Goal: Task Accomplishment & Management: Complete application form

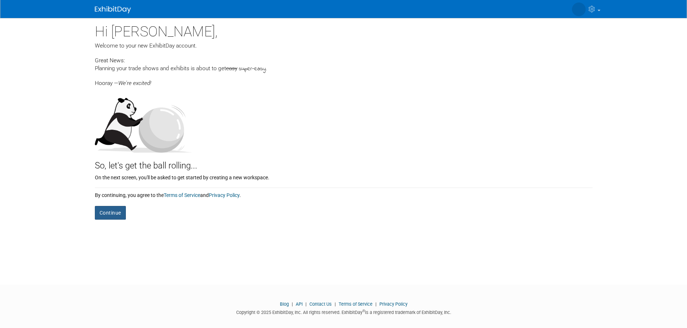
click at [124, 209] on button "Continue" at bounding box center [110, 213] width 31 height 14
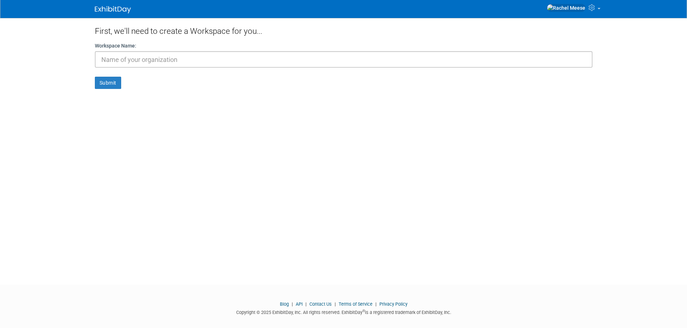
click at [147, 56] on input "text" at bounding box center [343, 59] width 497 height 17
type input "personal"
click at [95, 77] on button "Submit" at bounding box center [108, 83] width 26 height 12
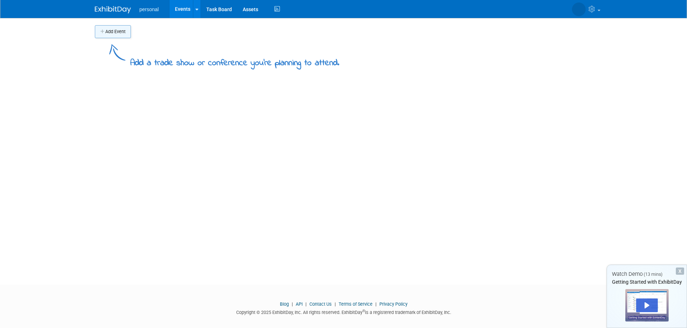
click at [117, 37] on button "Add Event" at bounding box center [113, 31] width 36 height 13
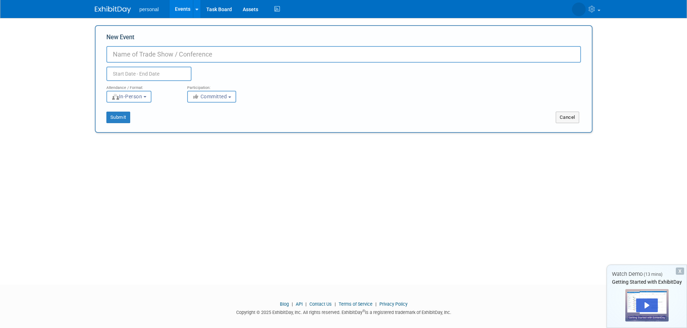
click at [133, 45] on div "New Event Duplicate Event Warning" at bounding box center [343, 57] width 474 height 48
click at [134, 49] on input "New Event" at bounding box center [343, 54] width 474 height 17
type input "test"
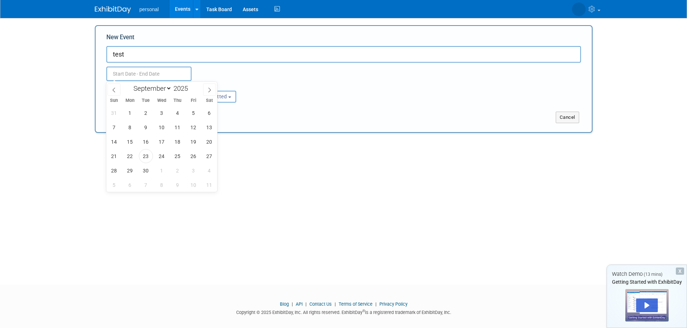
click at [130, 73] on input "text" at bounding box center [148, 74] width 85 height 14
click at [208, 161] on span "27" at bounding box center [209, 156] width 14 height 14
type input "[DATE] to [DATE]"
click at [243, 120] on div "Submit" at bounding box center [199, 118] width 207 height 12
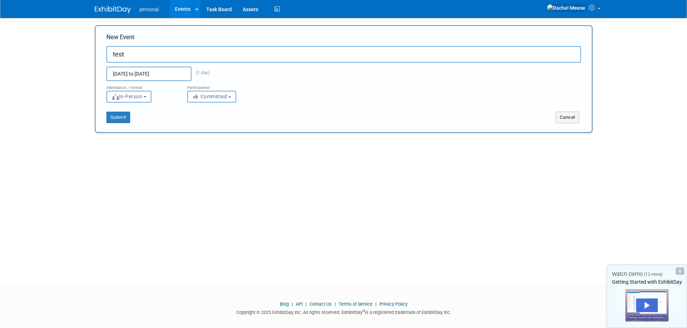
click at [206, 99] on span "Committed" at bounding box center [209, 97] width 35 height 6
click at [126, 117] on button "Submit" at bounding box center [118, 118] width 24 height 12
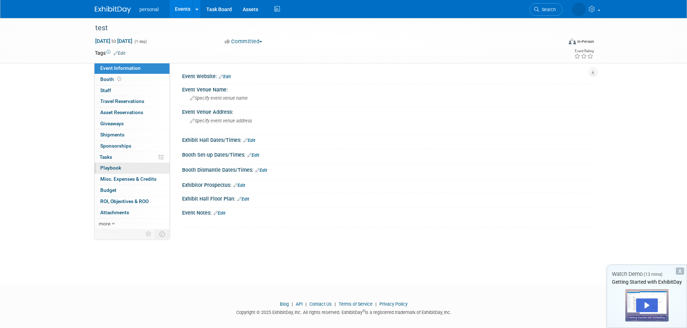
click at [118, 164] on link "0 Playbook 0" at bounding box center [131, 168] width 75 height 11
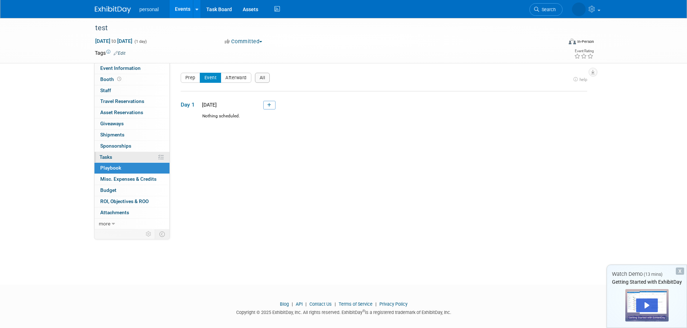
click at [118, 159] on link "0% Tasks 0%" at bounding box center [131, 157] width 75 height 11
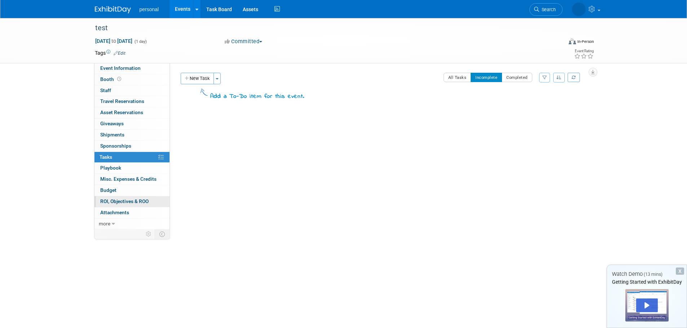
click at [116, 197] on link "0 ROI, Objectives & ROO 0" at bounding box center [131, 201] width 75 height 11
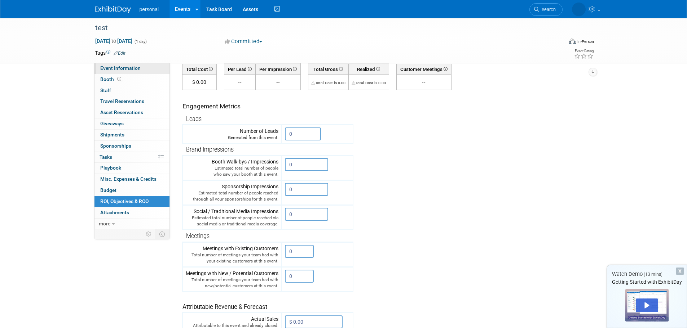
scroll to position [72, 0]
click at [116, 70] on span "Event Information" at bounding box center [120, 68] width 40 height 6
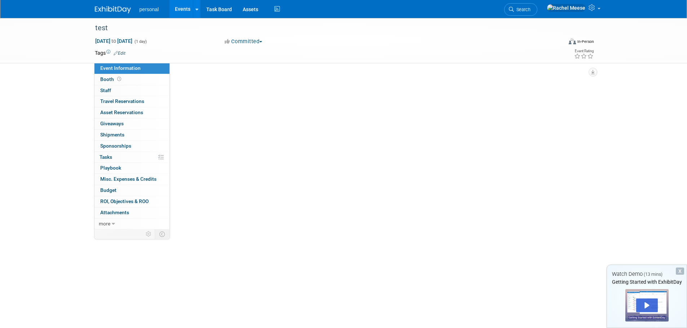
scroll to position [0, 0]
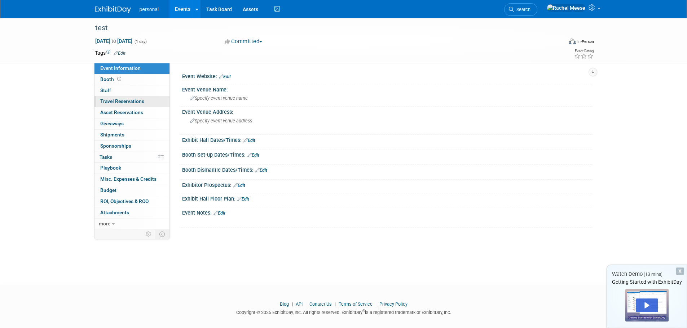
click at [106, 107] on link "0 Travel Reservations 0" at bounding box center [131, 101] width 75 height 11
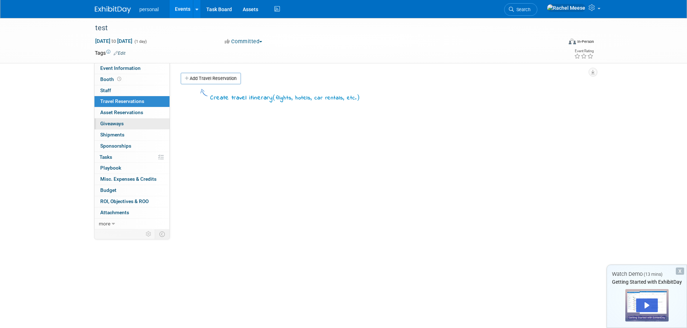
click at [110, 125] on span "Giveaways 0" at bounding box center [111, 124] width 23 height 6
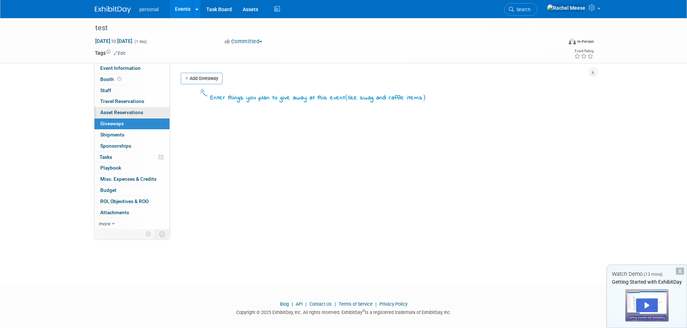
click at [116, 111] on span "Asset Reservations 0" at bounding box center [121, 113] width 43 height 6
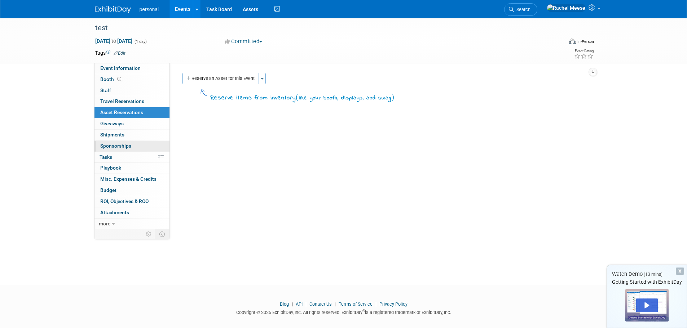
click at [121, 148] on span "Sponsorships 0" at bounding box center [115, 146] width 31 height 6
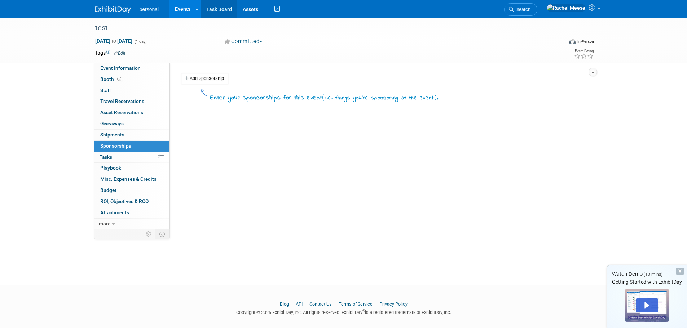
click at [219, 12] on link "Task Board" at bounding box center [219, 9] width 36 height 18
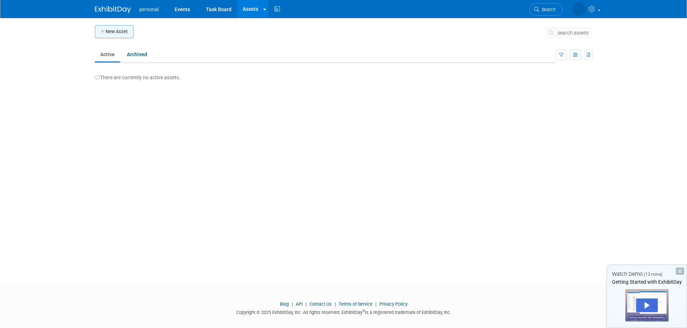
click at [111, 32] on button "New Asset" at bounding box center [114, 31] width 39 height 13
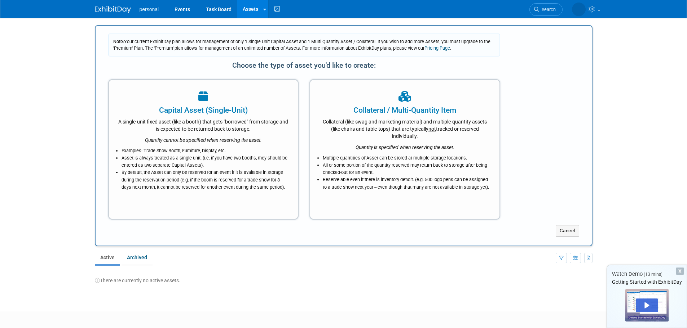
click at [63, 65] on body "personal Events Task Board Assets New Asset Bulk Upload Assets Storage Location…" at bounding box center [343, 164] width 687 height 328
click at [100, 10] on img at bounding box center [113, 9] width 36 height 7
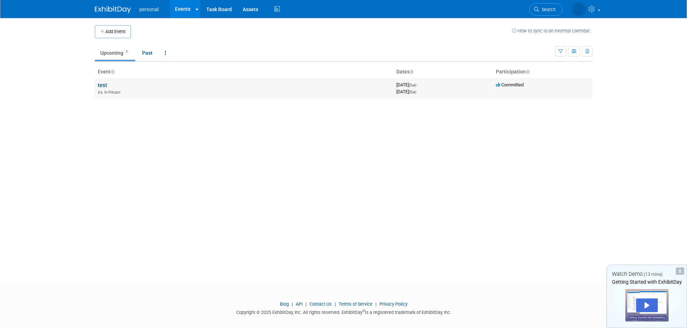
click at [99, 85] on link "test" at bounding box center [102, 85] width 9 height 6
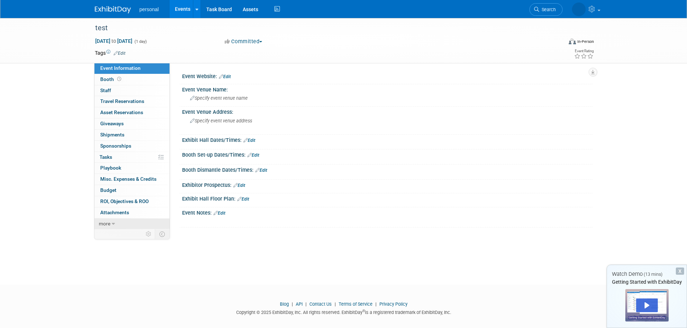
click at [111, 223] on link "more" at bounding box center [131, 224] width 75 height 11
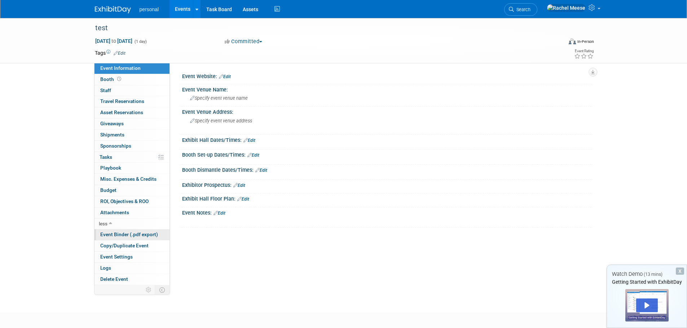
click at [117, 234] on span "Event Binder (.pdf export)" at bounding box center [129, 235] width 58 height 6
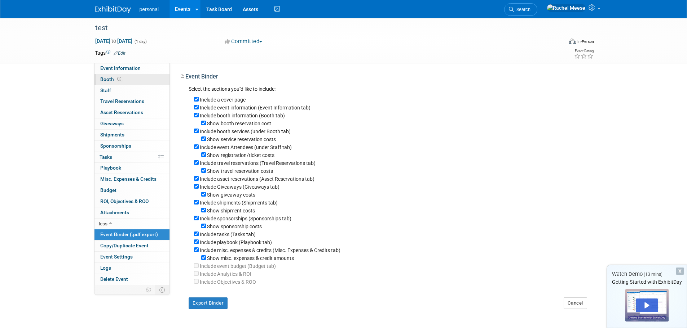
click at [115, 79] on span "Booth" at bounding box center [111, 79] width 22 height 6
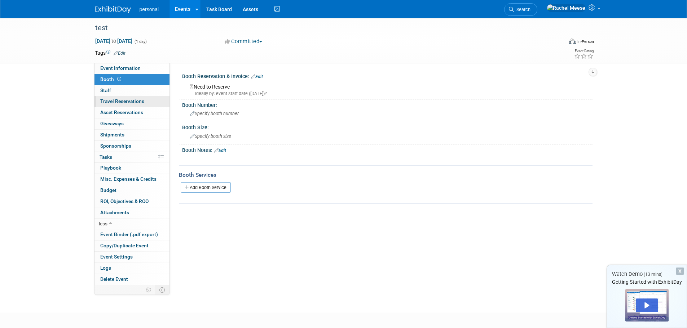
click at [114, 101] on span "Travel Reservations 0" at bounding box center [122, 101] width 44 height 6
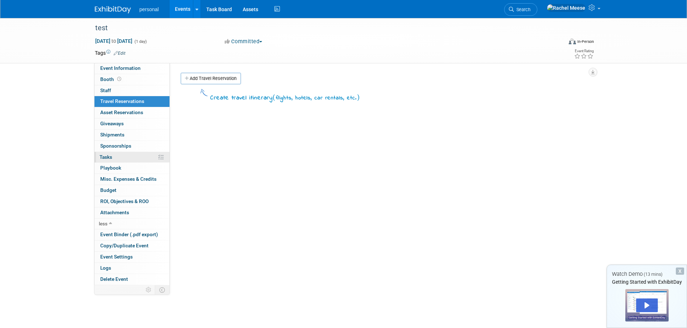
click at [119, 156] on link "0% Tasks 0%" at bounding box center [131, 157] width 75 height 11
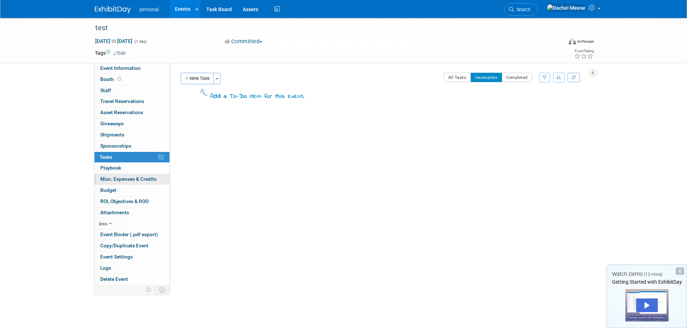
click at [115, 178] on span "Misc. Expenses & Credits 0" at bounding box center [128, 179] width 56 height 6
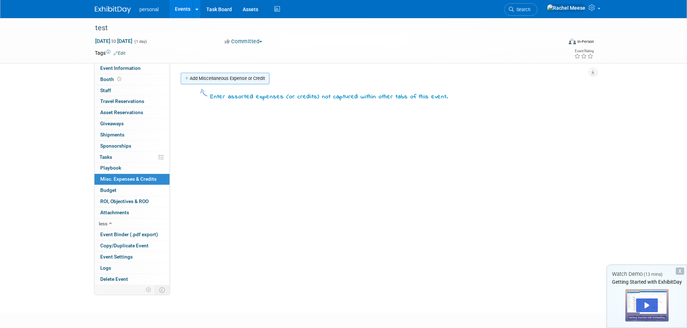
click at [198, 77] on link "Add Miscellaneous Expense or Credit" at bounding box center [225, 79] width 89 height 12
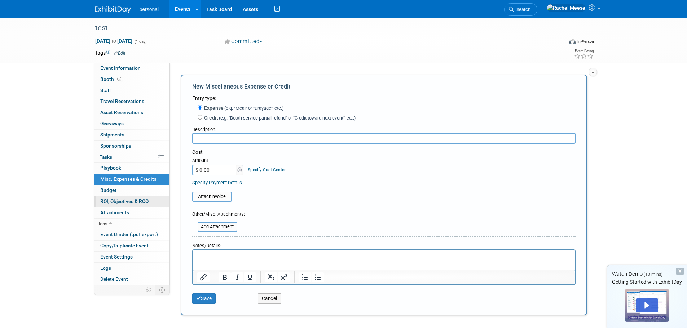
click at [130, 197] on link "0 ROI, Objectives & ROO 0" at bounding box center [131, 201] width 75 height 11
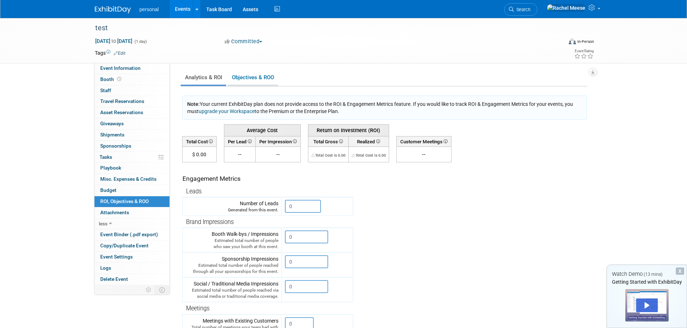
click at [245, 81] on link "Objectives & ROO 0" at bounding box center [252, 78] width 50 height 14
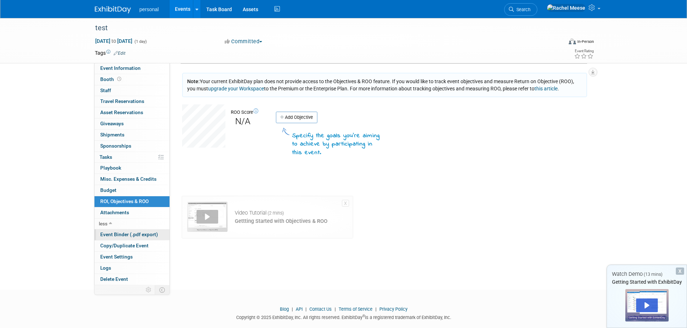
scroll to position [35, 0]
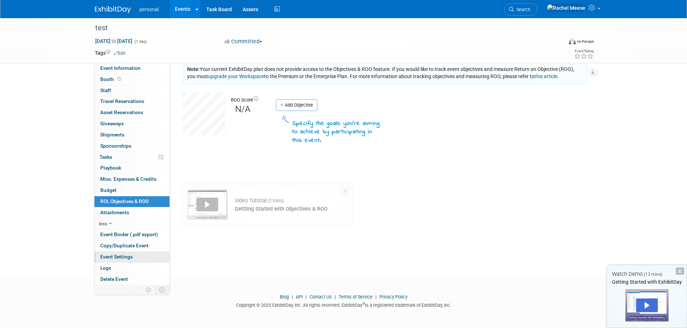
click at [136, 258] on link "Event Settings" at bounding box center [131, 257] width 75 height 11
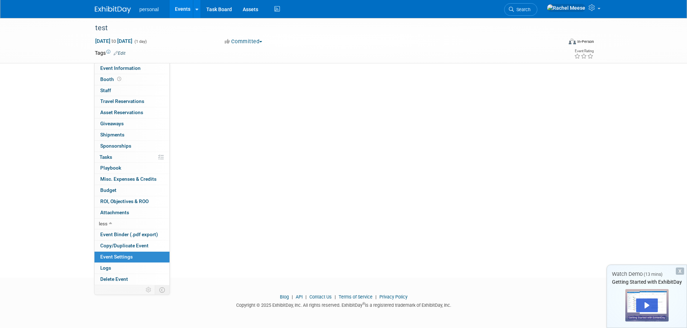
scroll to position [0, 0]
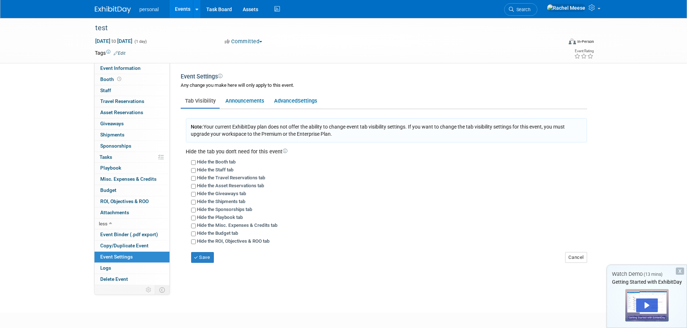
click at [260, 39] on button "Committed" at bounding box center [243, 42] width 43 height 8
click at [275, 8] on icon at bounding box center [276, 9] width 9 height 11
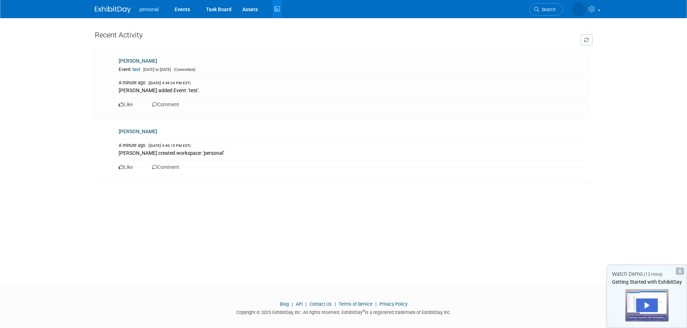
click at [280, 302] on link "Blog" at bounding box center [284, 304] width 9 height 5
click at [123, 6] on img at bounding box center [113, 9] width 36 height 7
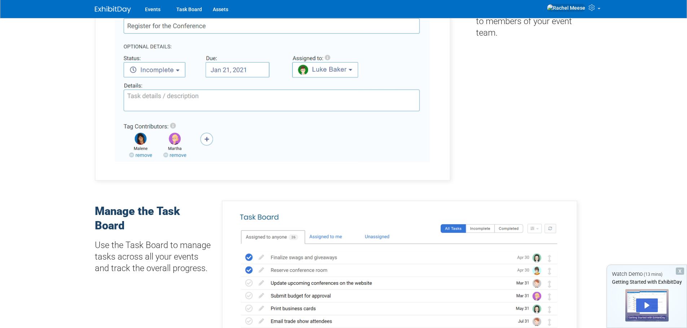
scroll to position [86, 0]
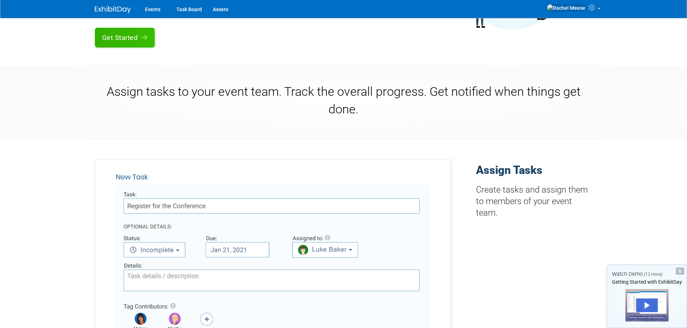
click at [117, 8] on img at bounding box center [113, 9] width 36 height 7
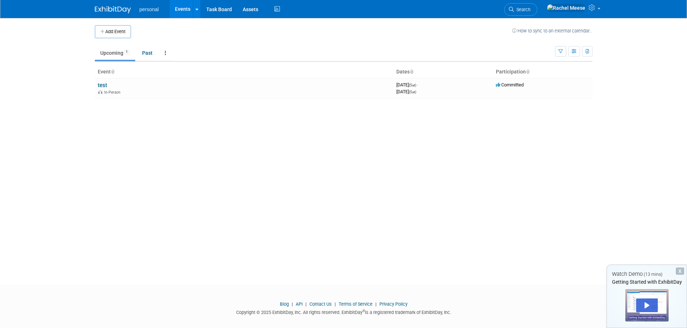
click at [117, 8] on img at bounding box center [113, 9] width 36 height 7
click at [590, 7] on icon at bounding box center [592, 9] width 8 height 6
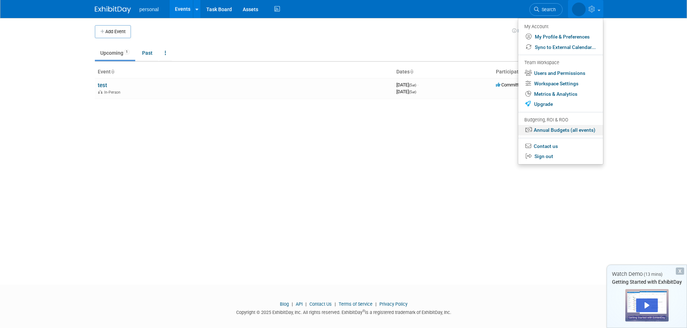
click at [545, 130] on link "Annual Budgets (all events)" at bounding box center [560, 130] width 85 height 10
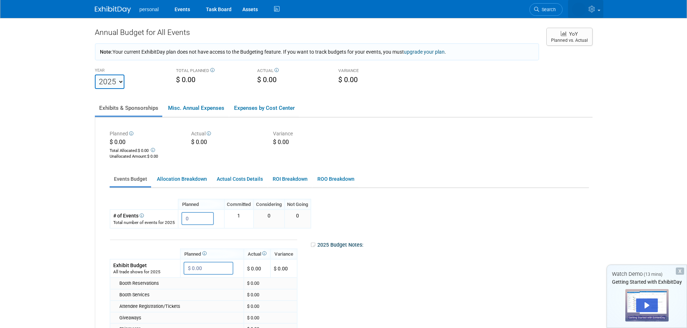
click at [592, 13] on link at bounding box center [585, 9] width 35 height 18
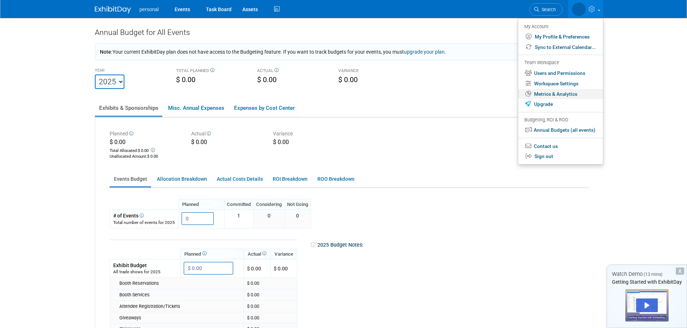
click at [562, 90] on link "Metrics & Analytics" at bounding box center [560, 94] width 85 height 10
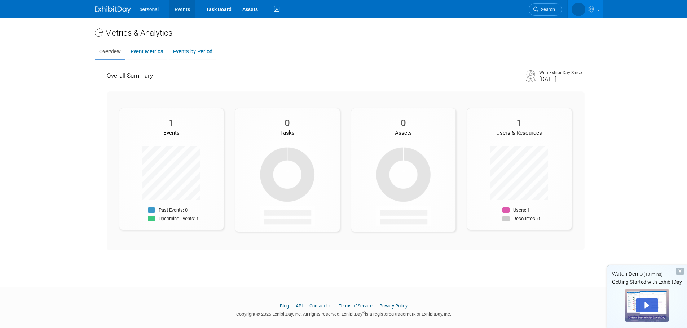
click at [174, 8] on link "Events" at bounding box center [182, 9] width 26 height 18
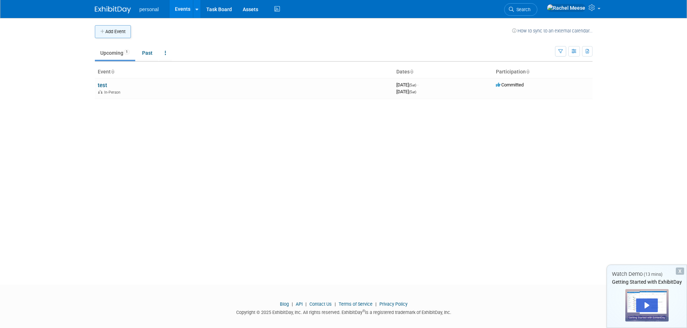
click at [112, 26] on button "Add Event" at bounding box center [113, 31] width 36 height 13
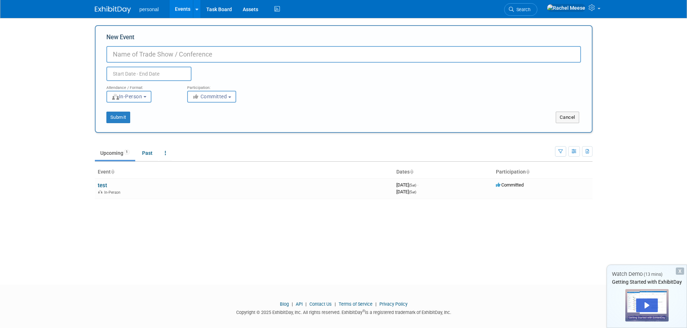
click at [142, 94] on span "In-Person" at bounding box center [126, 97] width 31 height 6
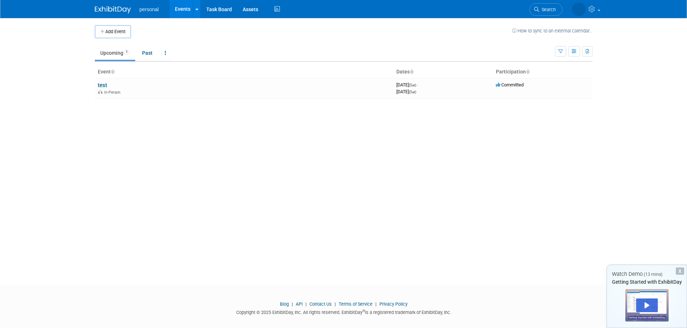
click at [287, 303] on link "Blog" at bounding box center [284, 304] width 9 height 5
click at [100, 8] on img at bounding box center [113, 9] width 36 height 7
click at [103, 8] on img at bounding box center [113, 9] width 36 height 7
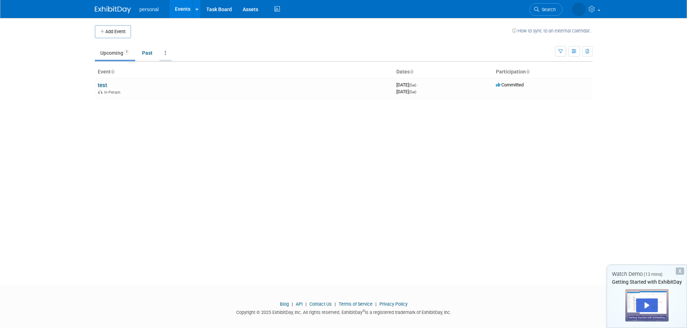
click at [164, 53] on link at bounding box center [165, 53] width 12 height 14
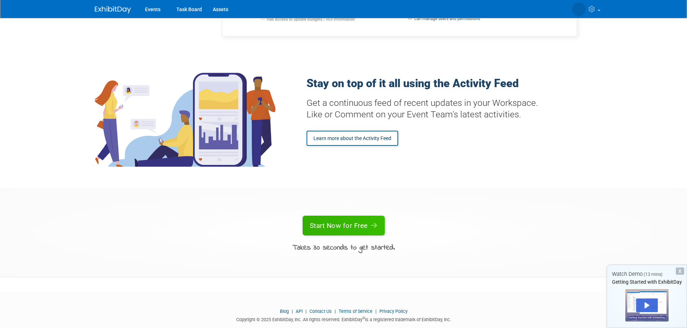
scroll to position [1024, 0]
